Goal: Download file/media

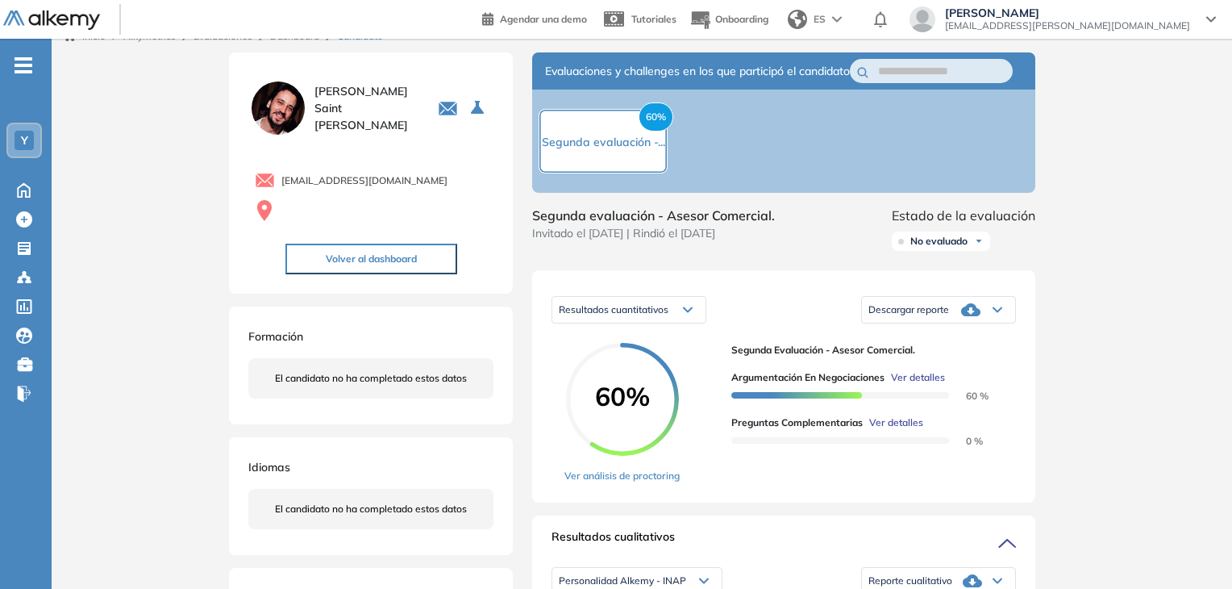
click at [943, 248] on span "No evaluado" at bounding box center [938, 241] width 57 height 13
click at [937, 310] on li "Evaluado" at bounding box center [930, 302] width 38 height 16
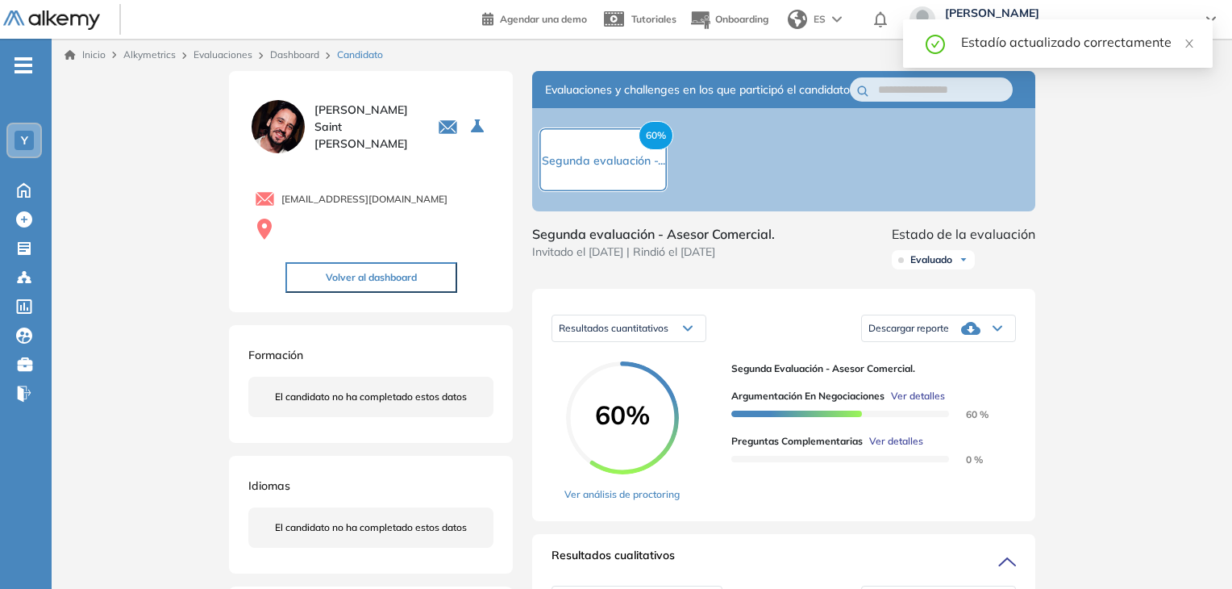
click at [285, 52] on link "Dashboard" at bounding box center [294, 54] width 49 height 12
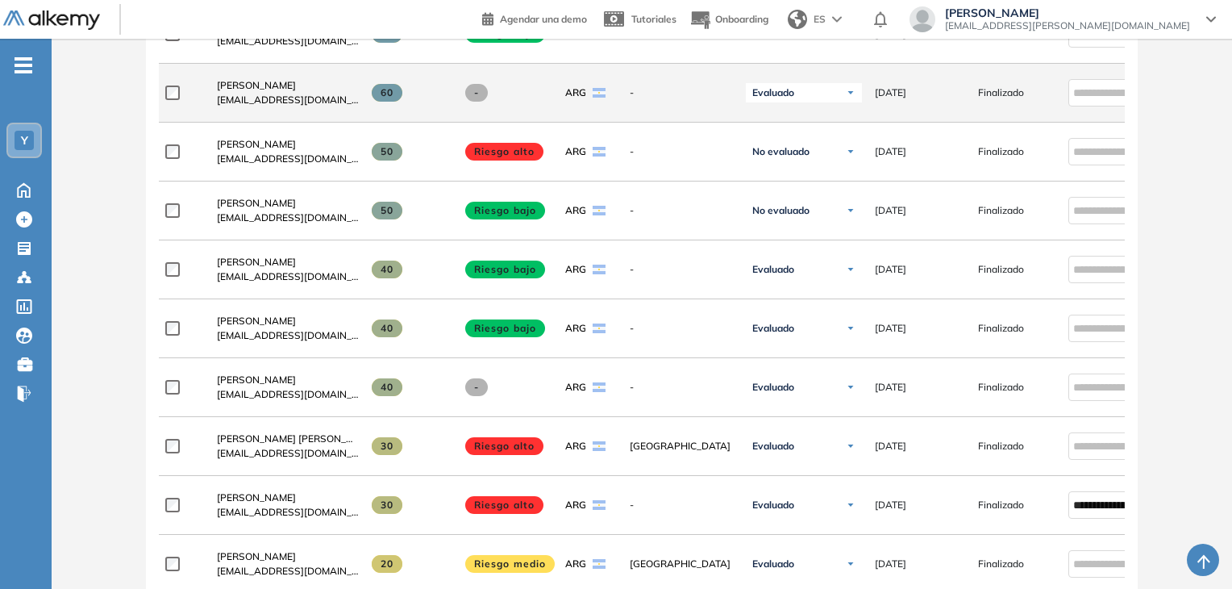
scroll to position [741, 0]
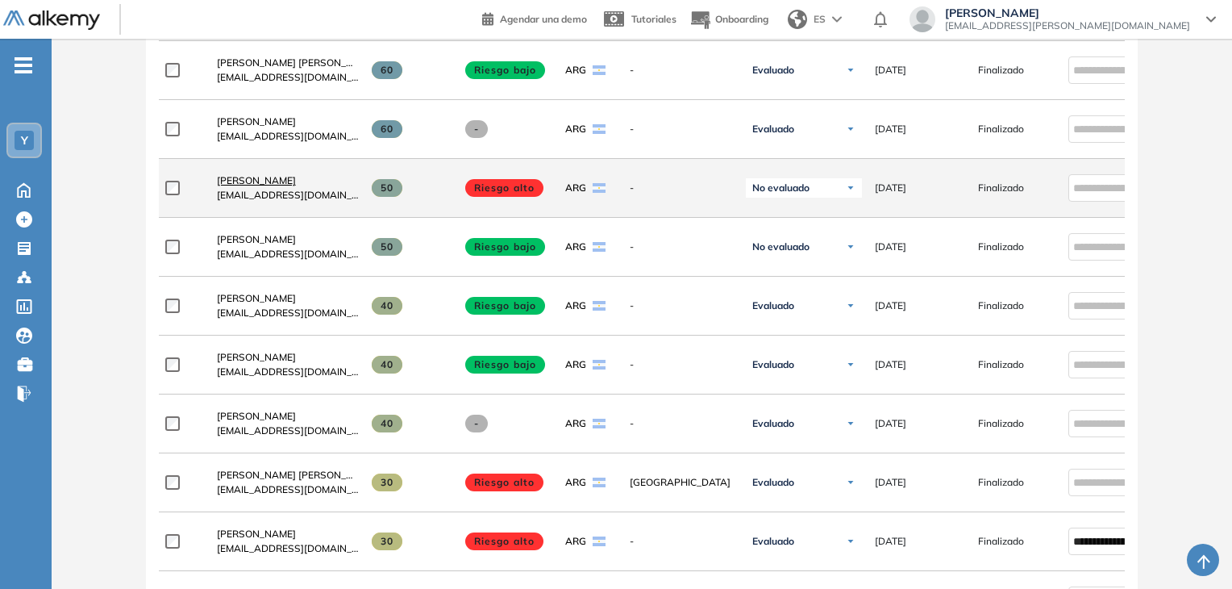
click at [260, 186] on span "[PERSON_NAME]" at bounding box center [256, 180] width 79 height 12
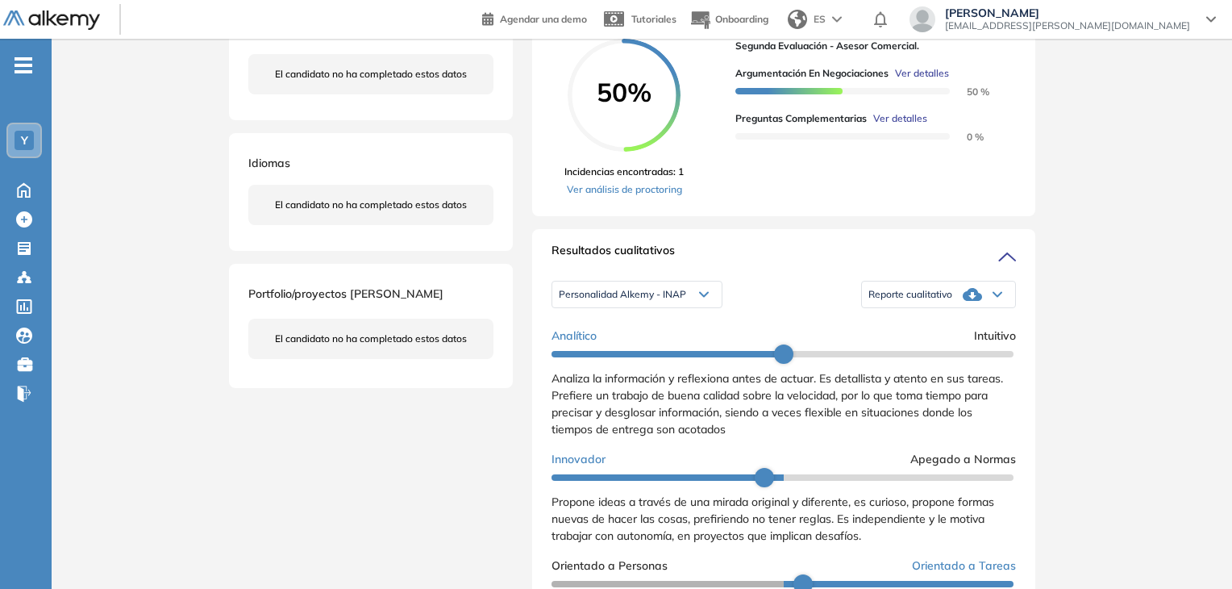
scroll to position [403, 0]
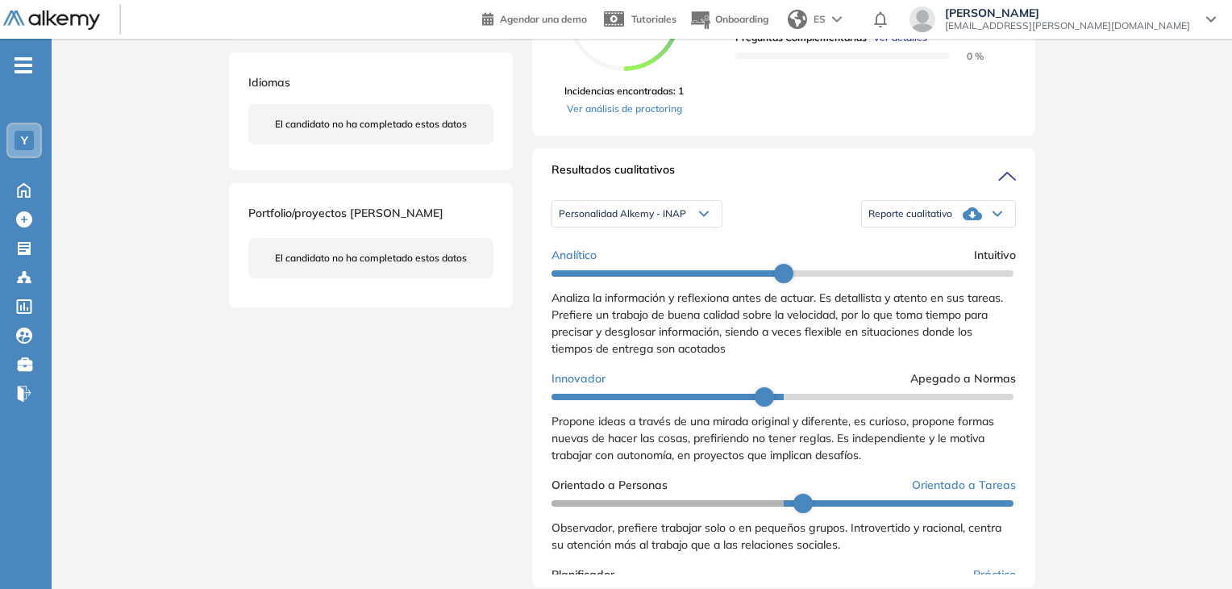
click at [963, 220] on icon at bounding box center [972, 213] width 19 height 13
click at [956, 248] on li "Reporte con Afinidad AI" at bounding box center [918, 240] width 98 height 16
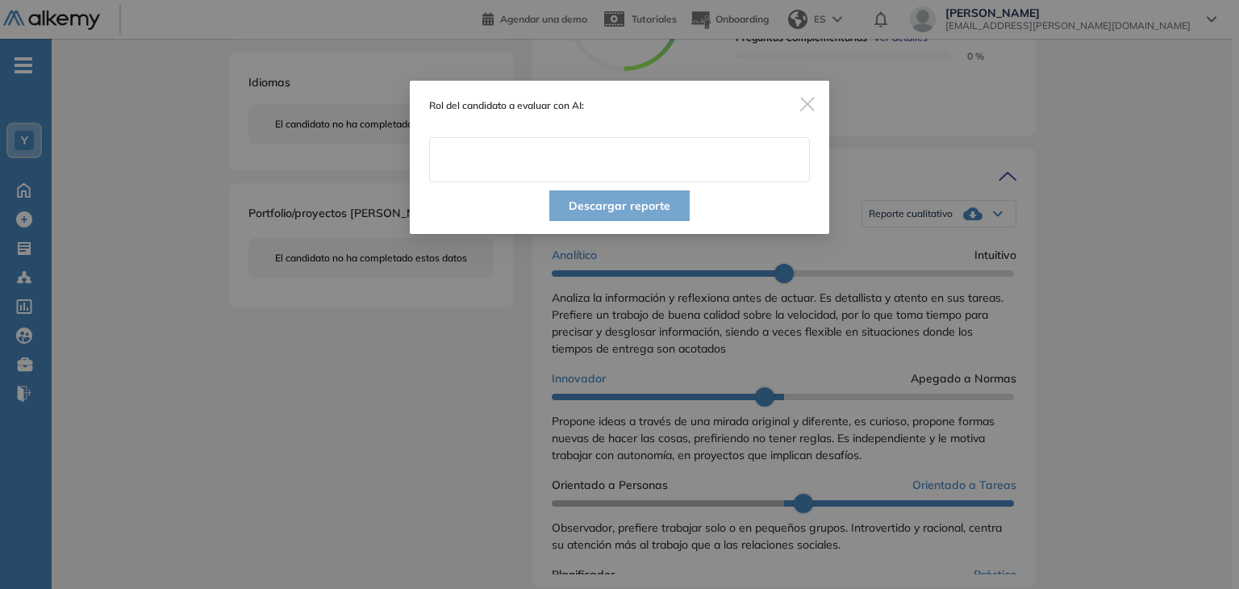
click at [644, 152] on input "text" at bounding box center [619, 159] width 381 height 45
type input "**********"
click at [629, 207] on button "Descargar reporte" at bounding box center [619, 205] width 140 height 31
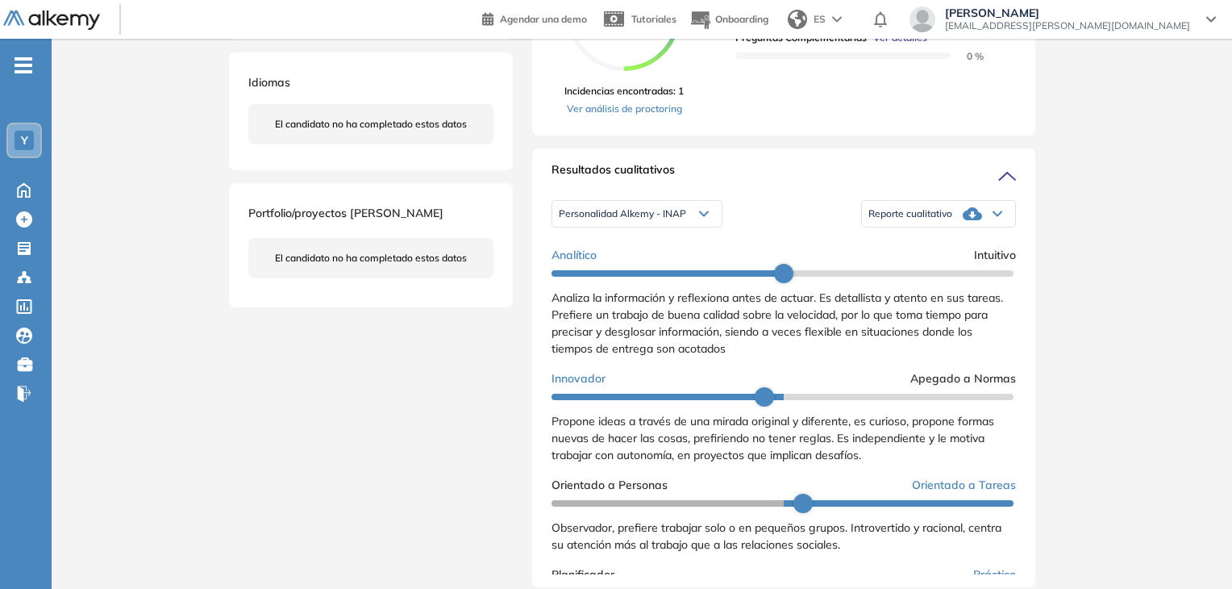
click at [1103, 231] on div "Inicio Alkymetrics Evaluaciones Dashboard Candidato Duración : 00:00:00 Cantida…" at bounding box center [642, 384] width 1181 height 1496
click at [1071, 370] on div "Inicio Alkymetrics Evaluaciones Dashboard Candidato Duración : 00:00:00 Cantida…" at bounding box center [642, 384] width 1181 height 1496
click at [974, 220] on icon at bounding box center [972, 213] width 19 height 13
click at [939, 248] on li "Reporte con Afinidad AI" at bounding box center [918, 240] width 98 height 16
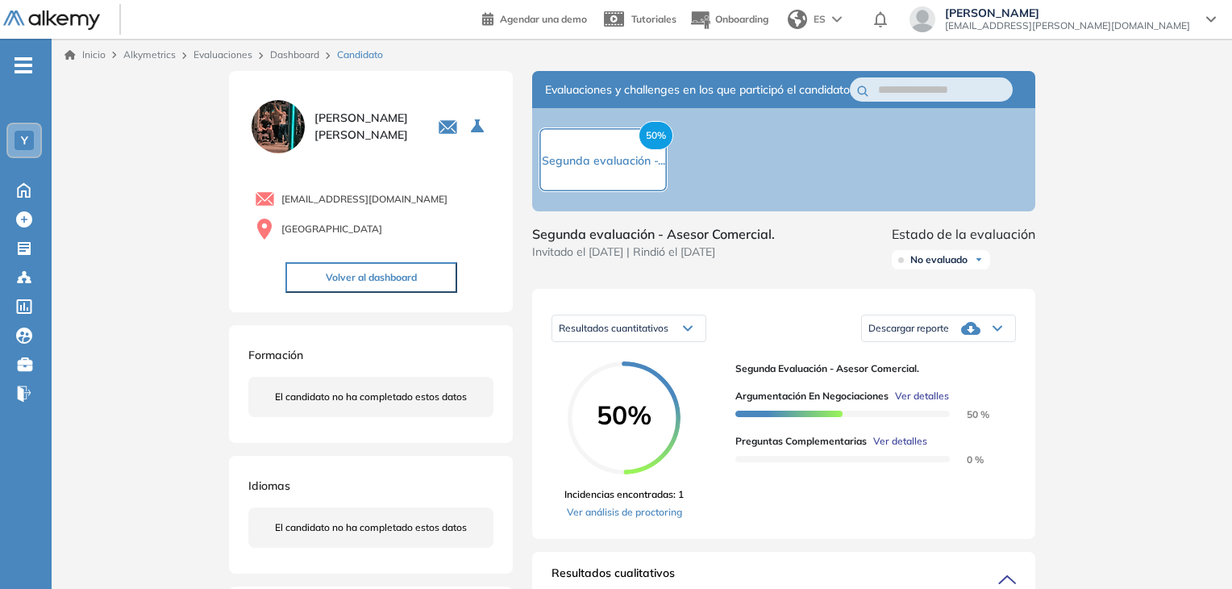
scroll to position [81, 0]
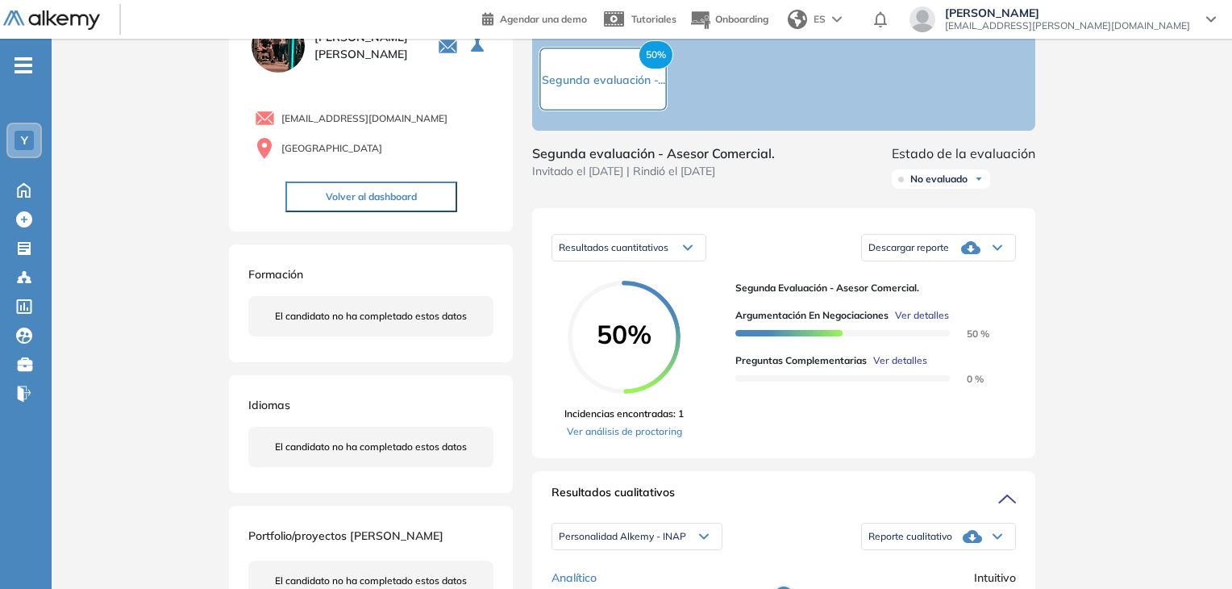
click at [994, 251] on icon at bounding box center [998, 247] width 10 height 6
click at [976, 311] on li "Descargar informe resumido" at bounding box center [929, 303] width 120 height 16
